Goal: Task Accomplishment & Management: Use online tool/utility

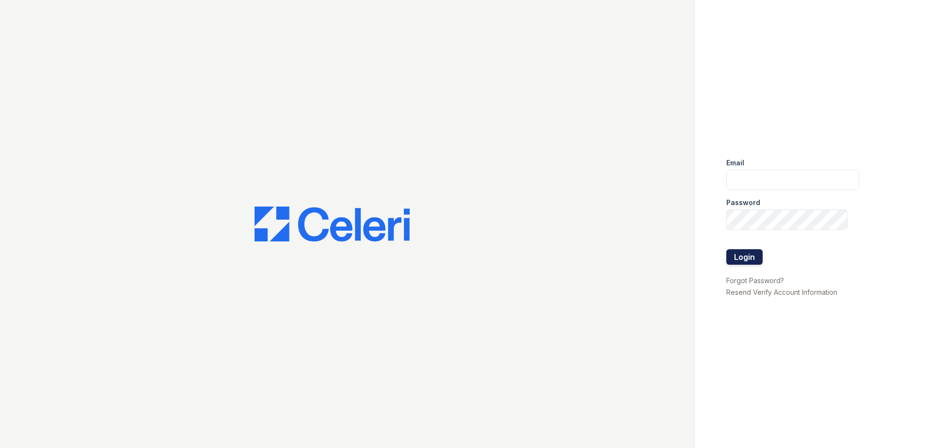
type input "csmith@trinity-pm.com"
click at [744, 254] on button "Login" at bounding box center [744, 257] width 36 height 16
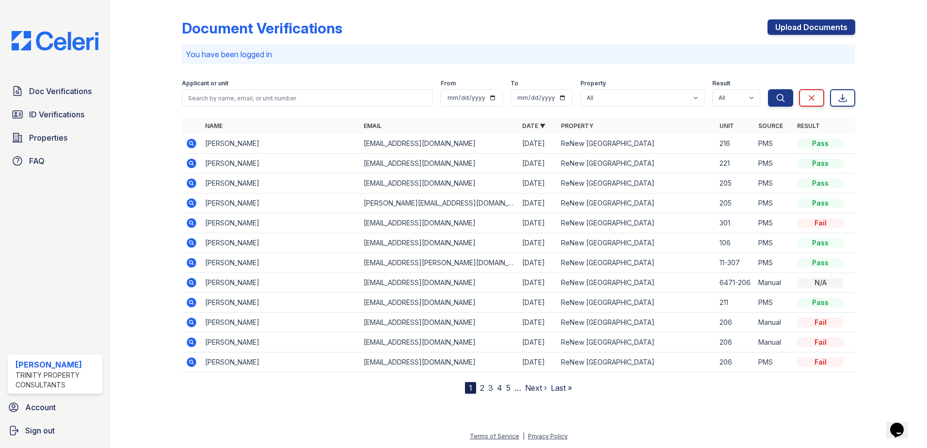
click at [195, 145] on icon at bounding box center [192, 144] width 10 height 10
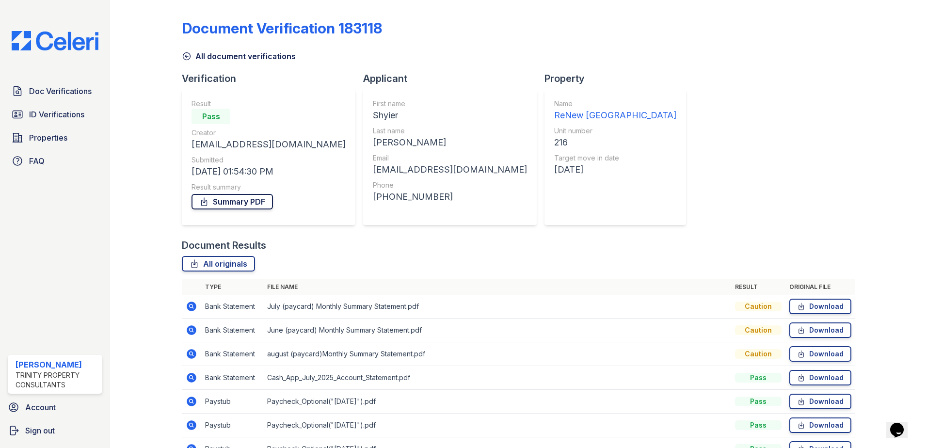
click at [248, 205] on link "Summary PDF" at bounding box center [231, 202] width 81 height 16
drag, startPoint x: 76, startPoint y: 117, endPoint x: 89, endPoint y: 121, distance: 13.6
click at [76, 117] on span "ID Verifications" at bounding box center [56, 115] width 55 height 12
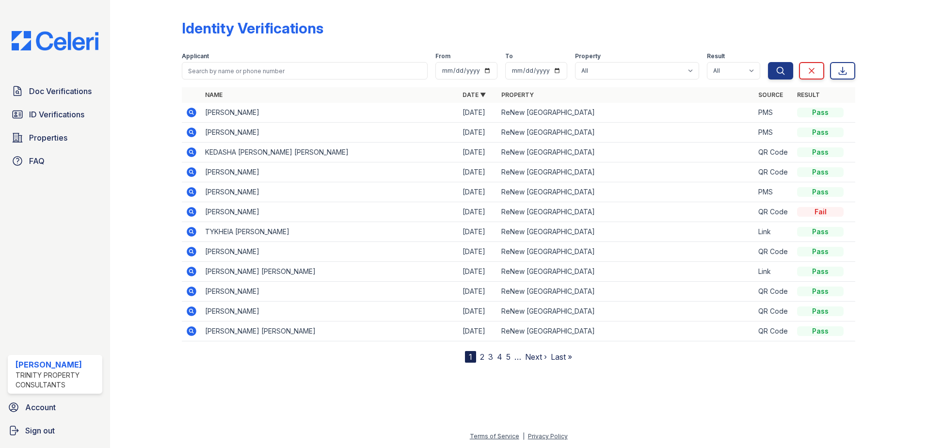
click at [194, 112] on icon at bounding box center [192, 113] width 10 height 10
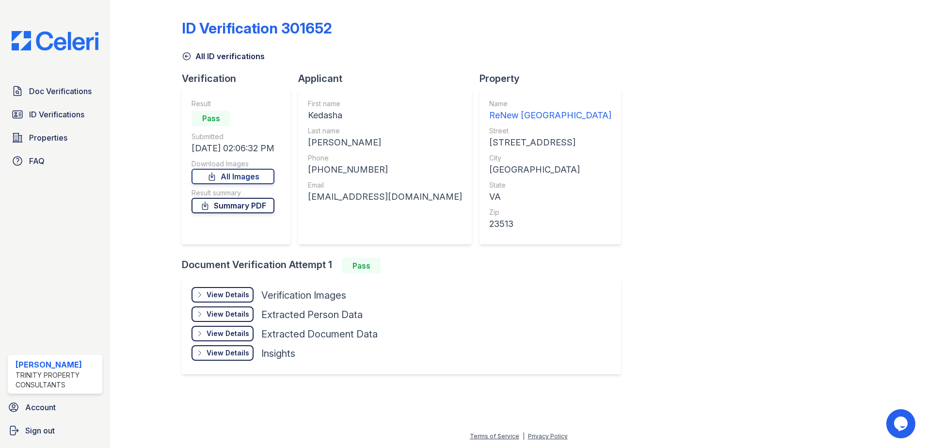
click at [269, 207] on link "Summary PDF" at bounding box center [232, 206] width 83 height 16
